Goal: Obtain resource: Download file/media

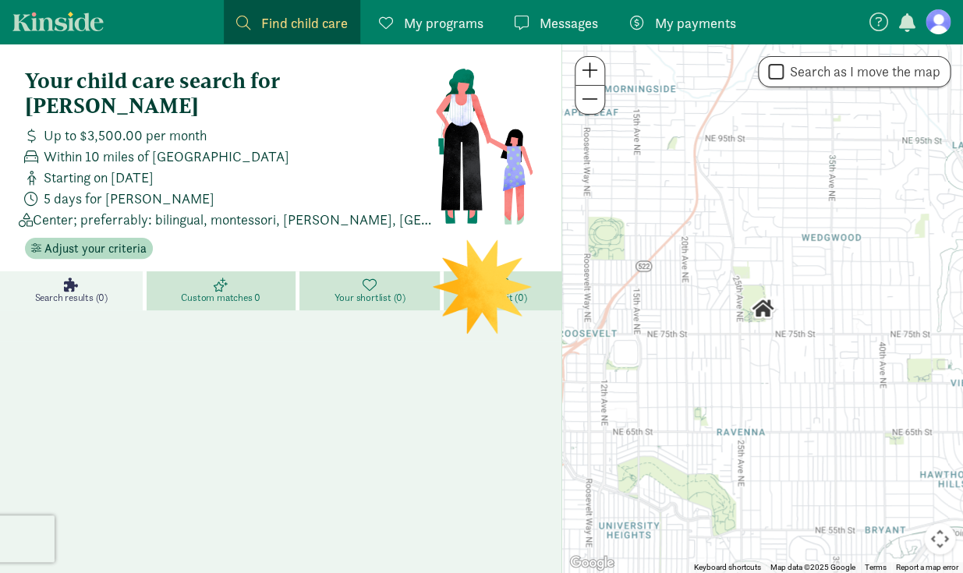
click at [431, 27] on span "My programs" at bounding box center [444, 22] width 80 height 21
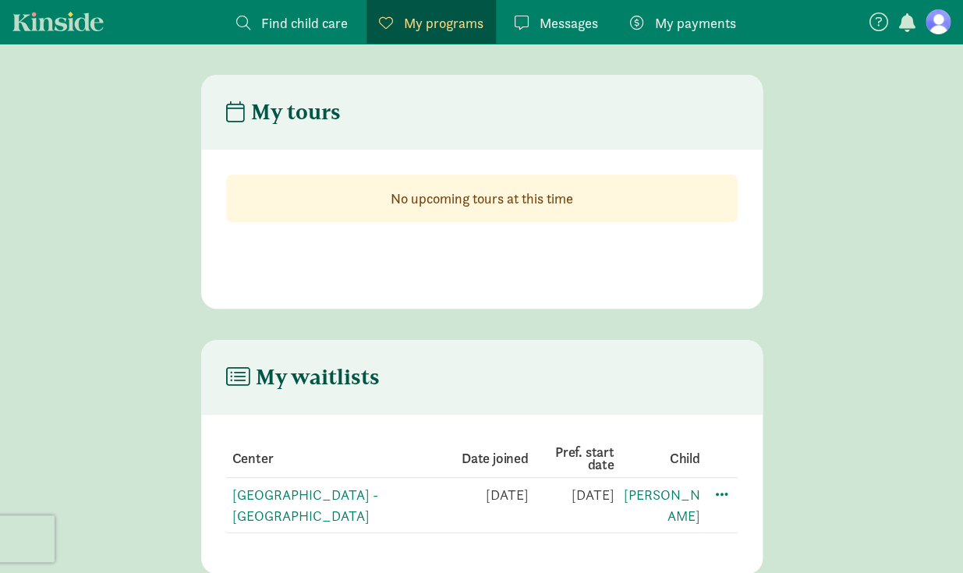
scroll to position [31, 0]
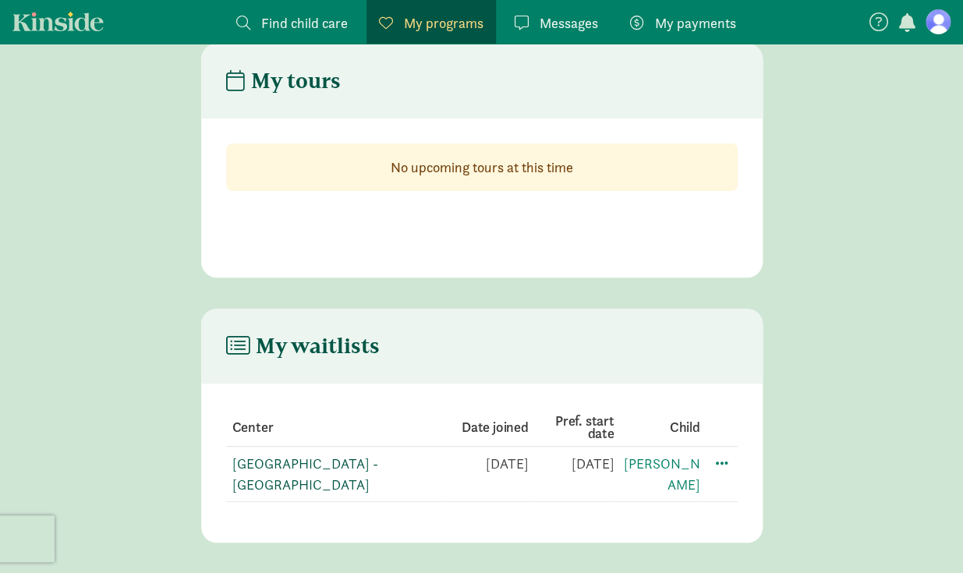
click at [316, 459] on link "[GEOGRAPHIC_DATA] - [GEOGRAPHIC_DATA]" at bounding box center [305, 474] width 146 height 39
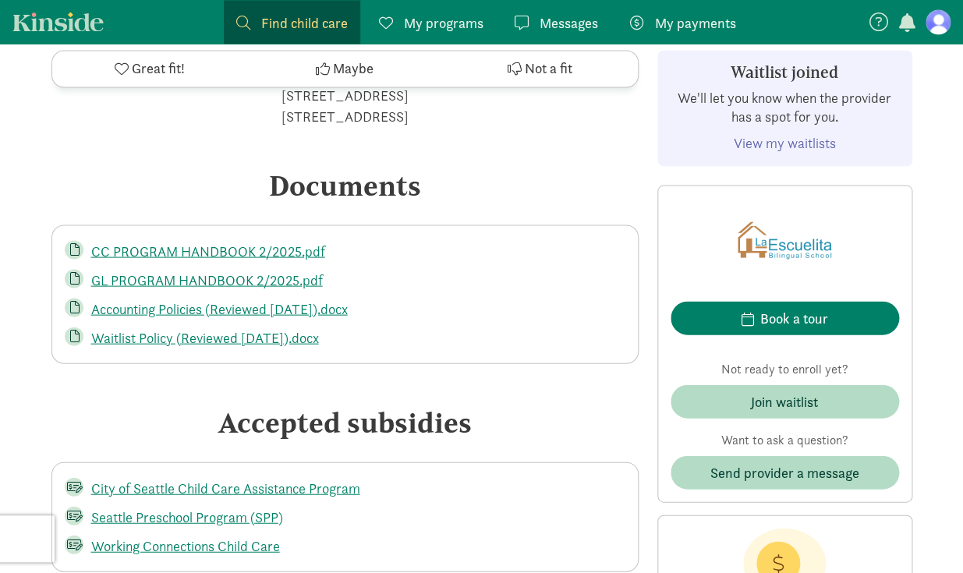
scroll to position [2891, 0]
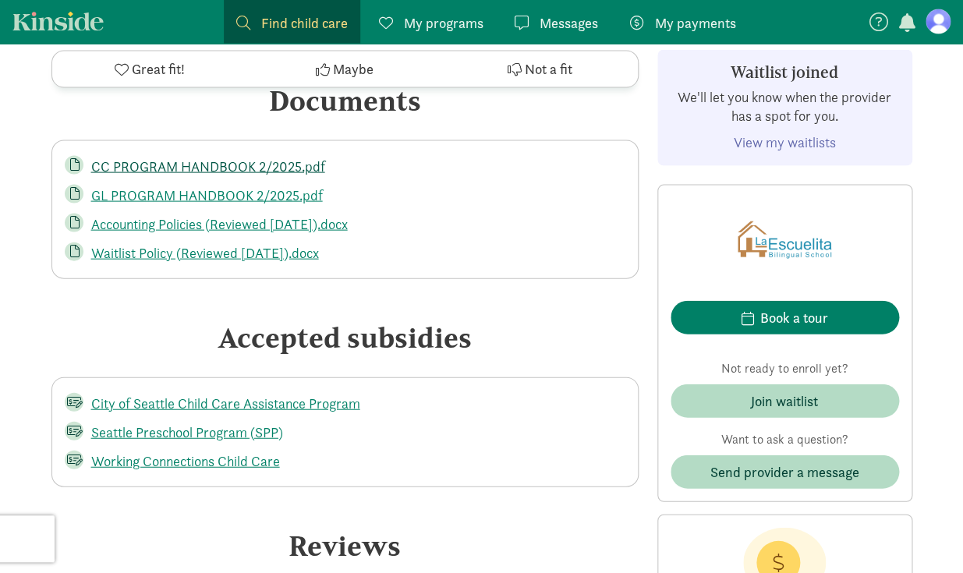
click at [226, 158] on link "CC PROGRAM HANDBOOK 2/2025.pdf" at bounding box center [208, 167] width 234 height 18
click at [257, 186] on link "GL PROGRAM HANDBOOK 2/2025.pdf" at bounding box center [207, 195] width 232 height 18
click at [332, 215] on link "Accounting Policies (Reviewed [DATE]).docx" at bounding box center [219, 224] width 257 height 18
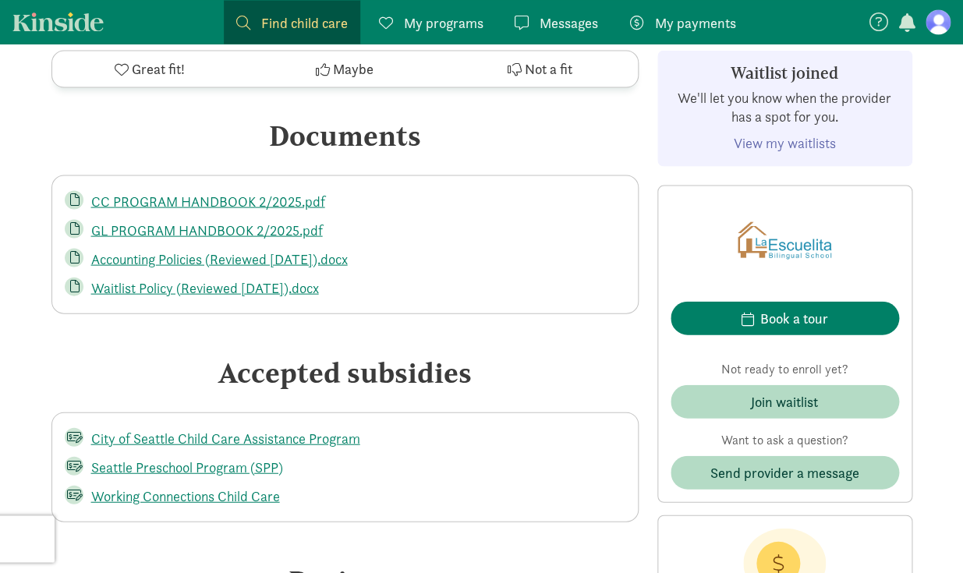
scroll to position [2854, 0]
